Goal: Communication & Community: Answer question/provide support

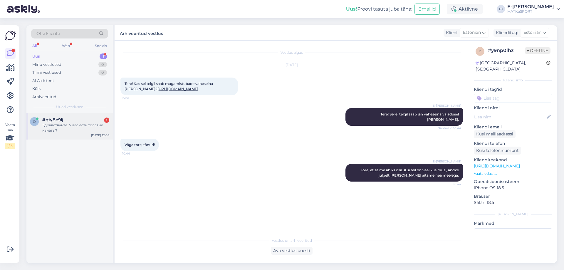
click at [58, 119] on span "#qty8e9lj" at bounding box center [52, 119] width 21 height 5
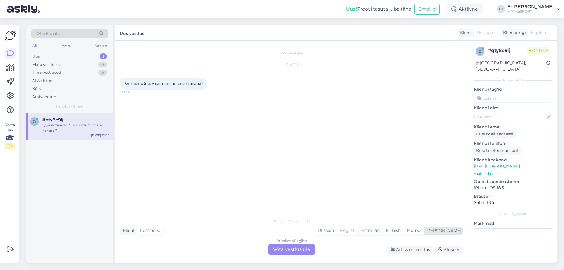
click at [382, 232] on div "Estonian" at bounding box center [370, 230] width 24 height 9
click at [290, 250] on div "Russian to Estonian Võta vestlus üle" at bounding box center [291, 249] width 46 height 11
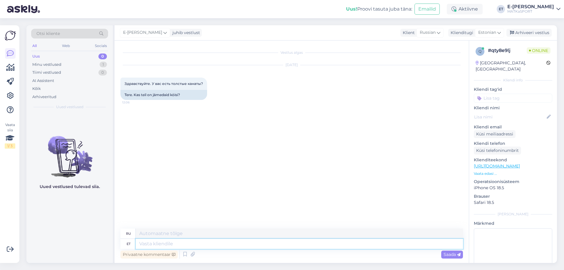
click at [158, 243] on textarea at bounding box center [299, 244] width 327 height 10
type textarea "Tere!"
type textarea "Привет!"
type textarea "Tere! Meie"
type textarea "Привет! Мы"
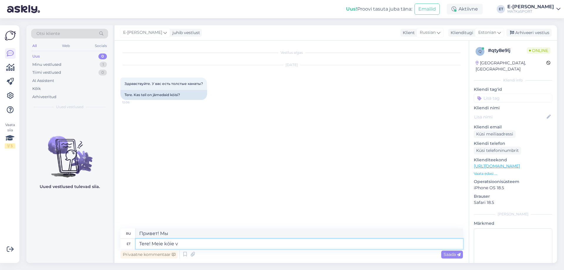
type textarea "Tere! Meie köie va"
type textarea "Привет! Наша веревка"
type textarea "Tere! Meie köie valiku l"
type textarea "Привет! Наш выбор веревок"
type textarea "Tere! Meie köie valiku leiate s"
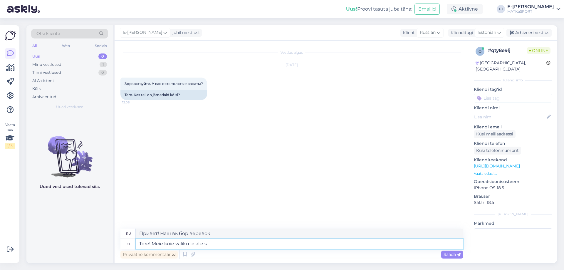
type textarea "Здравствуйте! Вы можете найти наш выбор веревок."
type textarea "Tere! Meie köie valiku leiate siit:"
type textarea "Здравствуйте! Наш выбор верёвок можно найти здесь:"
paste textarea "[URL][DOMAIN_NAME]"
type textarea "Tere! Meie köie valiku leiate siit: [URL][DOMAIN_NAME]"
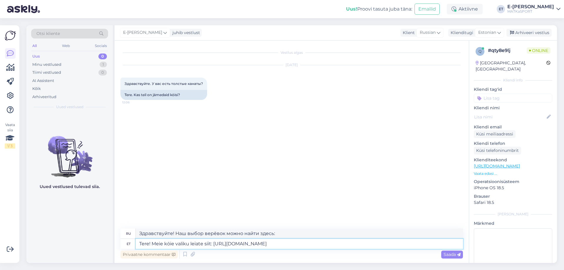
type textarea "Здравствуйте! Наш выбор скакалки можно найти здесь: [URL][DOMAIN_NAME]"
click at [211, 243] on textarea "Tere! Meie köie valiku leiate siit: [URL][DOMAIN_NAME]" at bounding box center [299, 244] width 327 height 10
click at [343, 245] on textarea "Tere! Meie köie valiku leiate siit: [URL][DOMAIN_NAME]" at bounding box center [299, 244] width 327 height 10
type textarea "Tere! Meie köie valiku leiate siit: [URL][DOMAIN_NAME], sa"
type textarea "Здравствуйте! Наш выбор скакалки можно найти здесь: [URL][DOMAIN_NAME],"
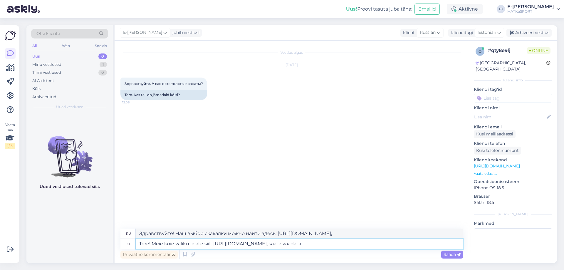
type textarea "Tere! Meie köie valiku leiate siit: [URL][DOMAIN_NAME], saate vaadata"
type textarea "Здравствуйте! Наш выбор скакалки можно найти здесь: [URL][DOMAIN_NAME], можно п…"
type textarea "Tere! Meie köie valiku leiate siit: [URL][DOMAIN_NAME], saate vaadata kas s"
type textarea "Здравствуйте! Наш выбор скакалки можно найти здесь: [URL][DOMAIN_NAME], Вы може…"
type textarea "Tere! Meie köie valiku leiate siit: [URL][DOMAIN_NAME], saate vaadata kas soovi…"
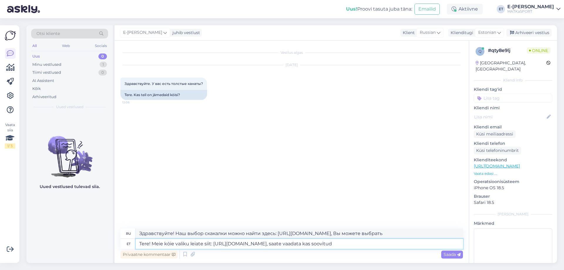
type textarea "Здравствуйте! Наш выбор скакалки можно найти здесь: [URL][DOMAIN_NAME], можете …"
type textarea "Tere! Meie köie valiku leiate siit: [URL][DOMAIN_NAME], saate vaadata kas soovi…"
type textarea "Здравствуйте! Наш выбор верёвок можно найти здесь: [URL][DOMAIN_NAME], Вы может…"
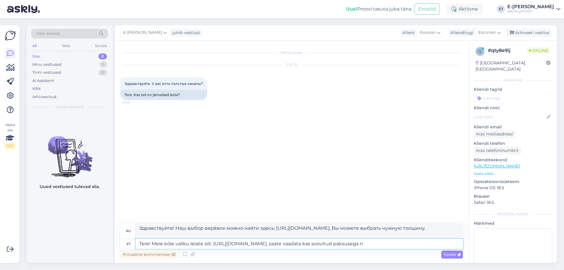
type textarea "Tere! Meie köie valiku leiate siit: [URL][DOMAIN_NAME], saate vaadata kas soovi…"
type textarea "Здравствуйте! Наш выбор верёвок можно найти здесь: [URL][DOMAIN_NAME], можно вы…"
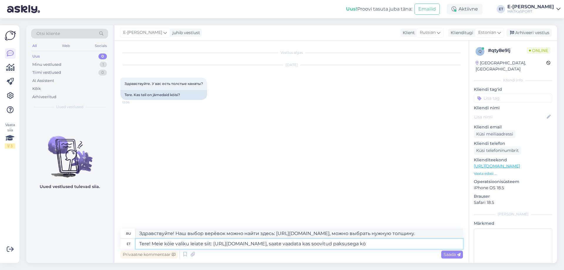
type textarea "Tere! Meie köie valiku leiate siit: [URL][DOMAIN_NAME], saate vaadata kas soovi…"
type textarea "Здравствуйте! Наш выбор верёвок можно найти здесь: [URL][DOMAIN_NAME], там можн…"
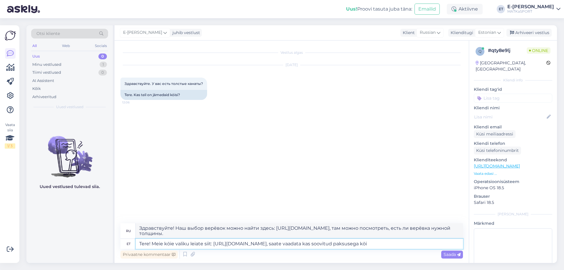
drag, startPoint x: 414, startPoint y: 246, endPoint x: 306, endPoint y: 239, distance: 108.0
click at [306, 239] on textarea "Tere! Meie köie valiku leiate siit: [URL][DOMAIN_NAME], saate vaadata kas soovi…" at bounding box center [299, 244] width 327 height 10
type textarea "Tere! Meie köie valiku leiate siit: [URL][DOMAIN_NAME]"
type textarea "Здравствуйте! Наш выбор скакалки можно найти здесь: [URL][DOMAIN_NAME]"
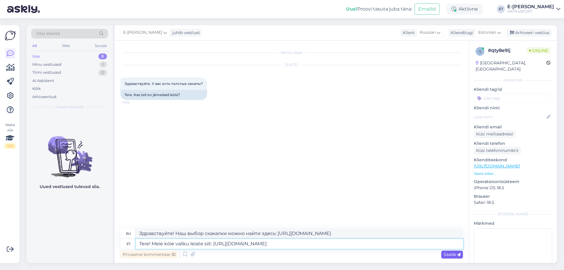
type textarea "Tere! Meie köie valiku leiate siit: [URL][DOMAIN_NAME]"
click at [446, 255] on span "Saada" at bounding box center [451, 254] width 17 height 5
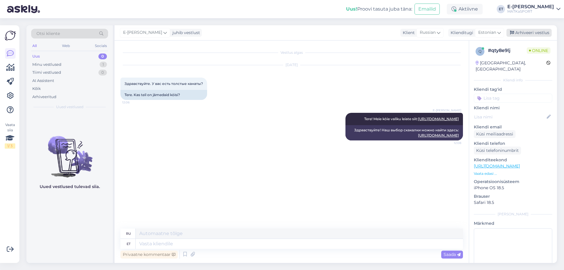
click at [528, 33] on div "Arhiveeri vestlus" at bounding box center [528, 33] width 45 height 8
